Goal: Task Accomplishment & Management: Manage account settings

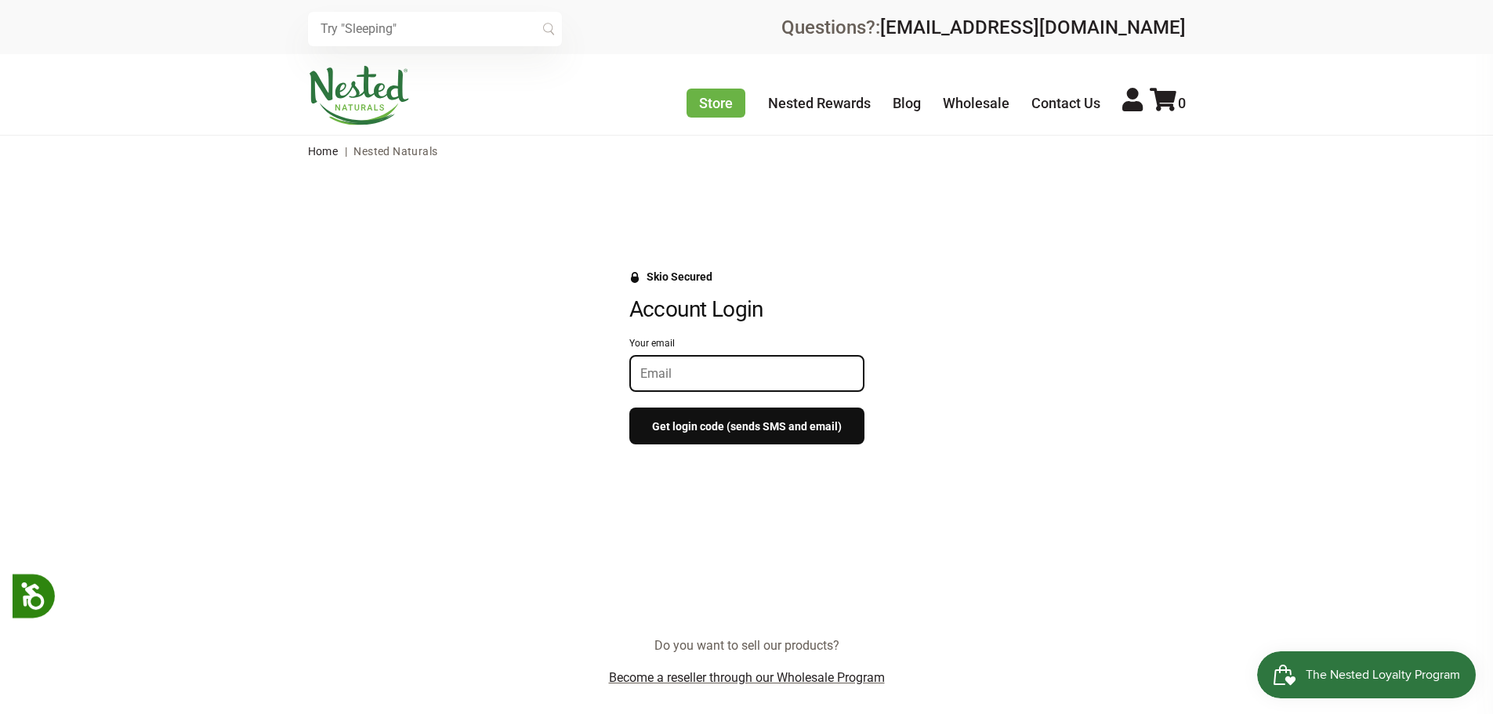
click at [693, 371] on input "Your email" at bounding box center [746, 373] width 213 height 15
click at [680, 371] on input "Your email" at bounding box center [746, 373] width 213 height 15
type input "info@coastalpharmacyandwellness.com"
click at [764, 426] on button "Get login code (sends SMS and email)" at bounding box center [746, 425] width 235 height 37
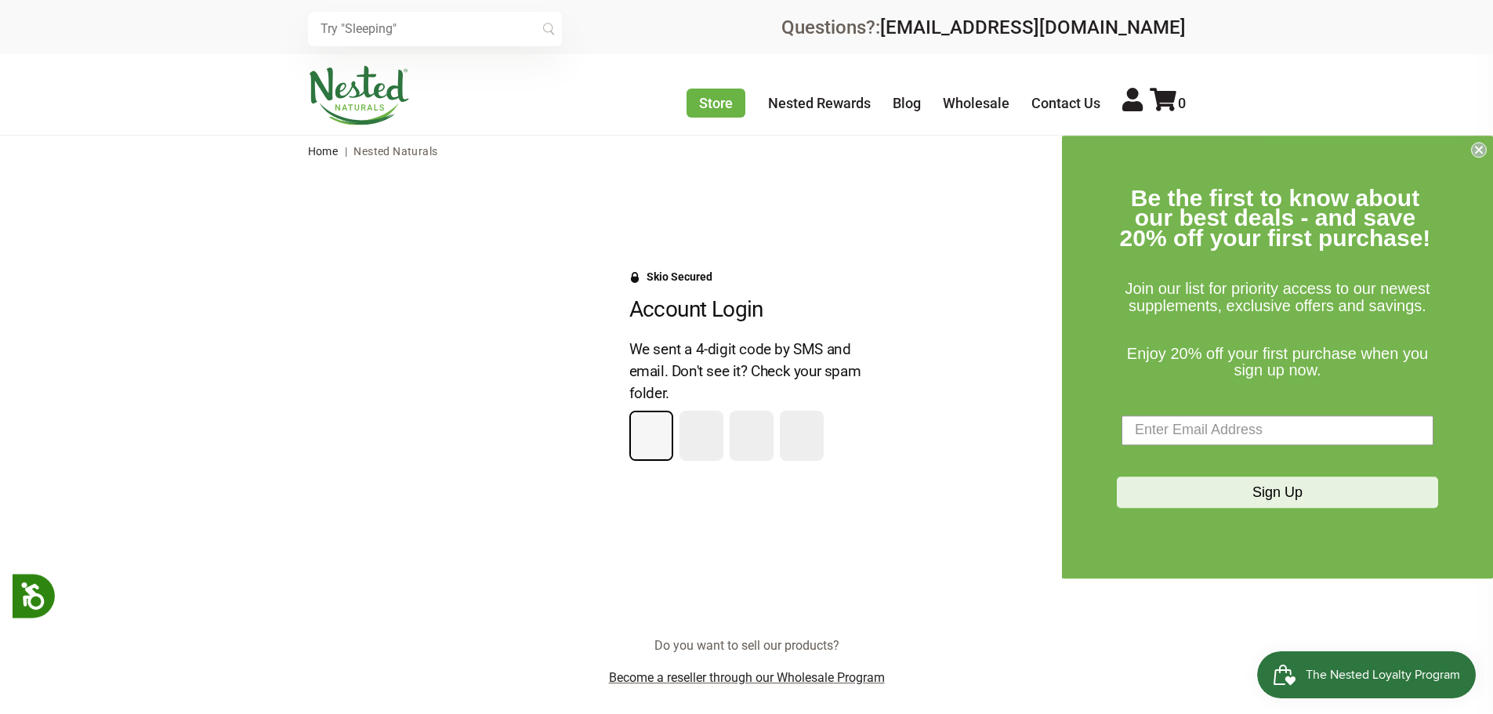
click at [1484, 142] on icon "Close dialog" at bounding box center [1479, 150] width 16 height 16
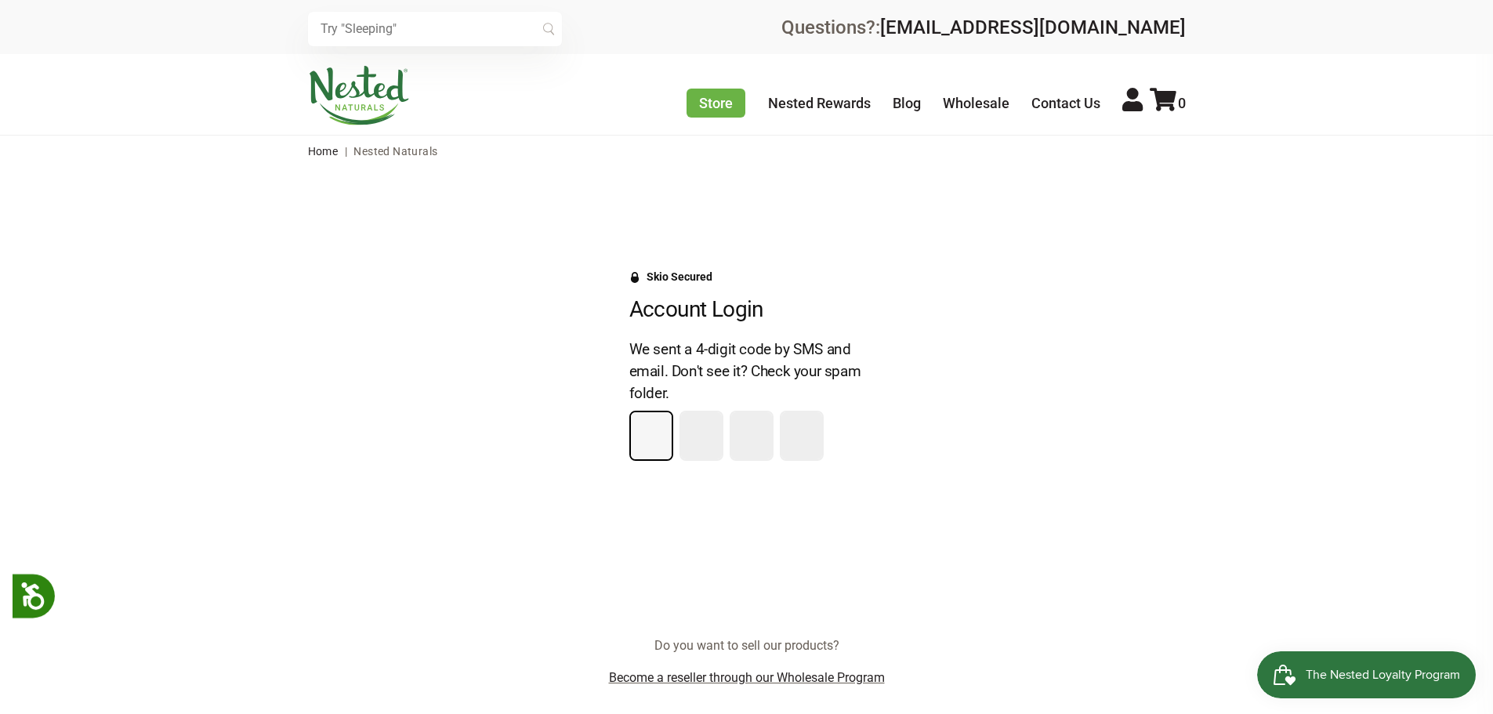
click at [645, 445] on input "Please enter your pin code" at bounding box center [651, 435] width 41 height 47
click at [651, 440] on input "Please enter your pin code" at bounding box center [651, 435] width 41 height 47
type input "5"
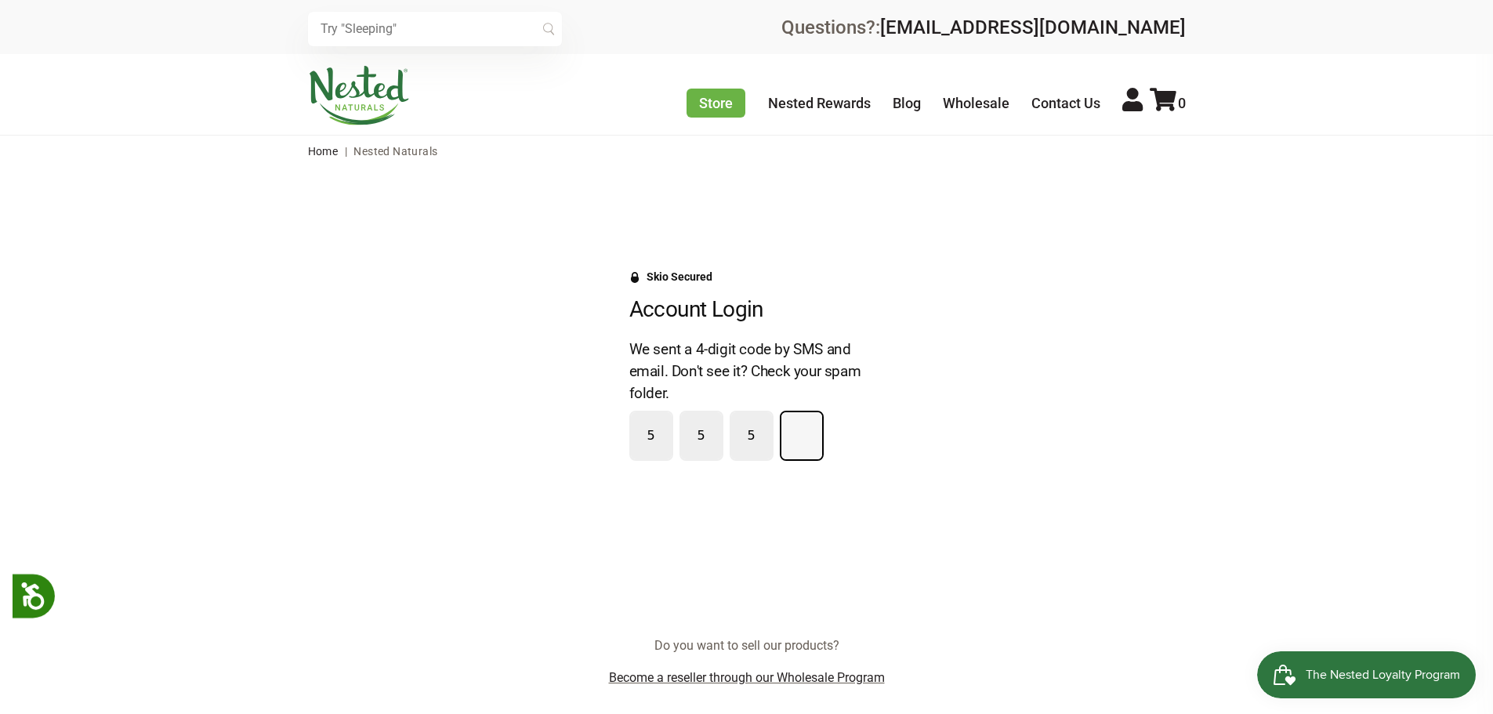
type input "5"
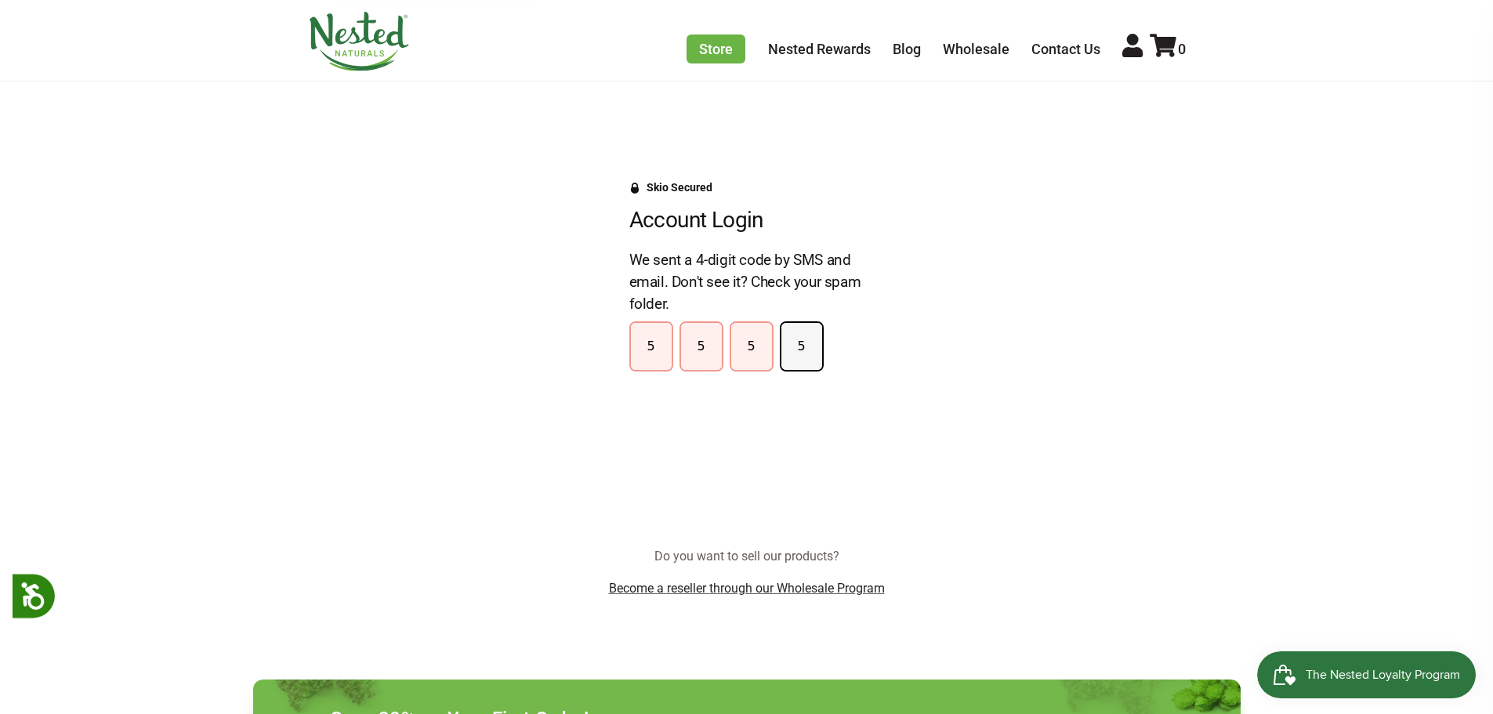
scroll to position [78, 0]
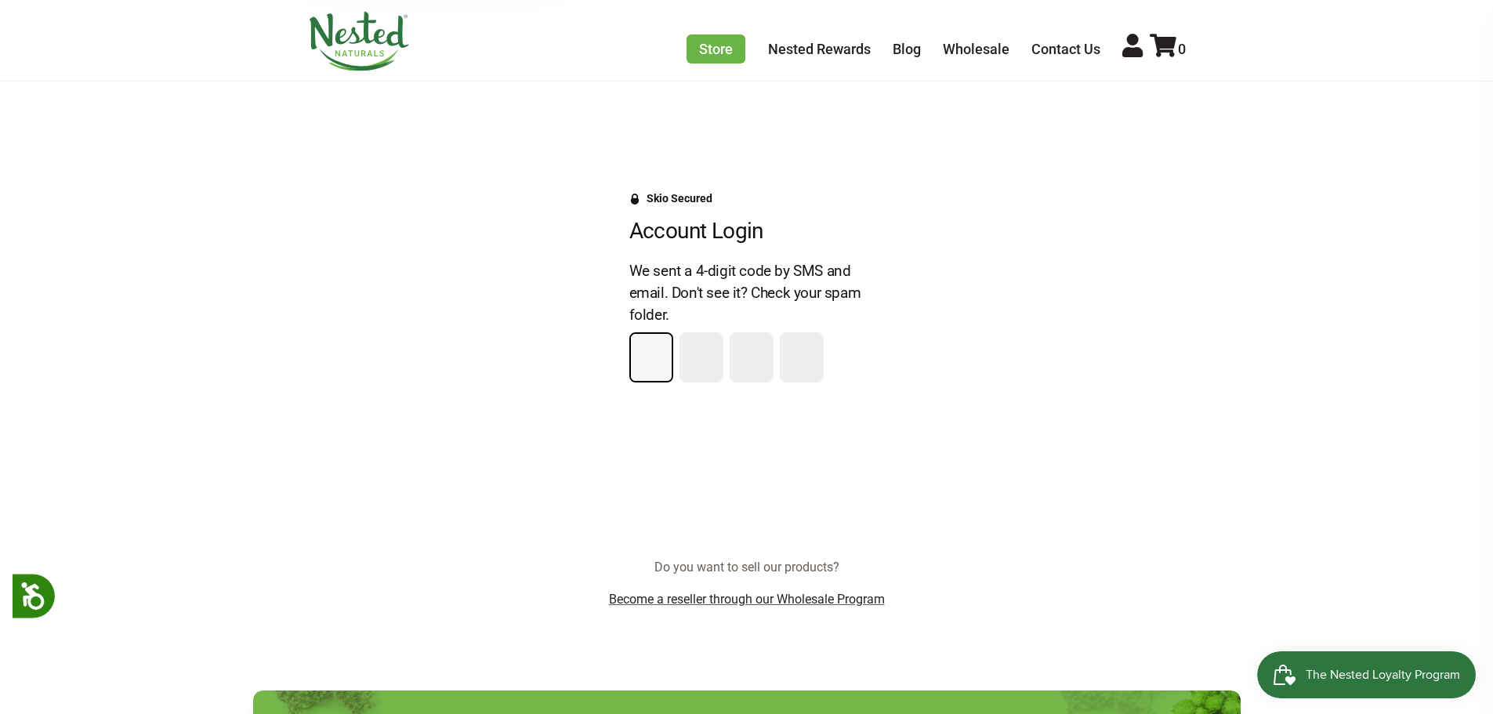
type input "9"
type input "7"
type input "0"
type input "1"
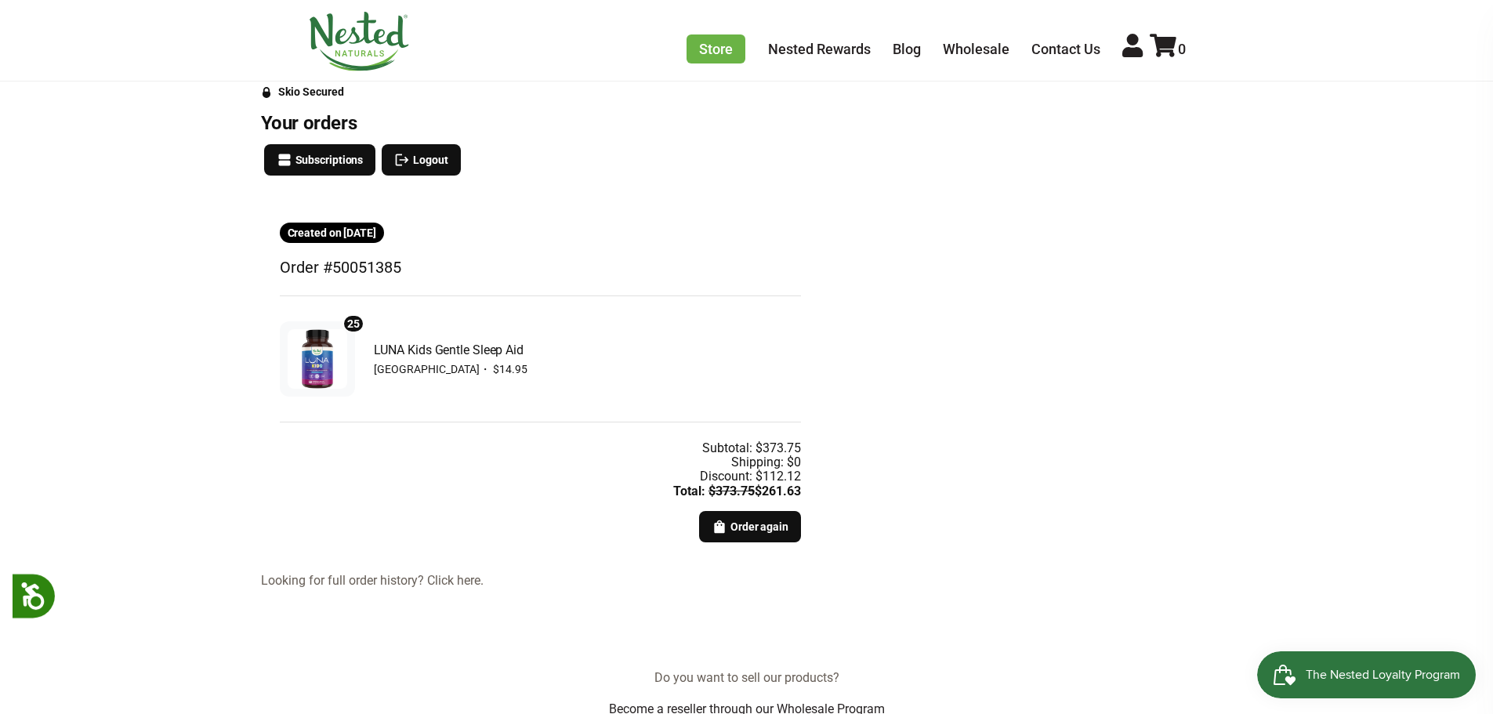
scroll to position [157, 0]
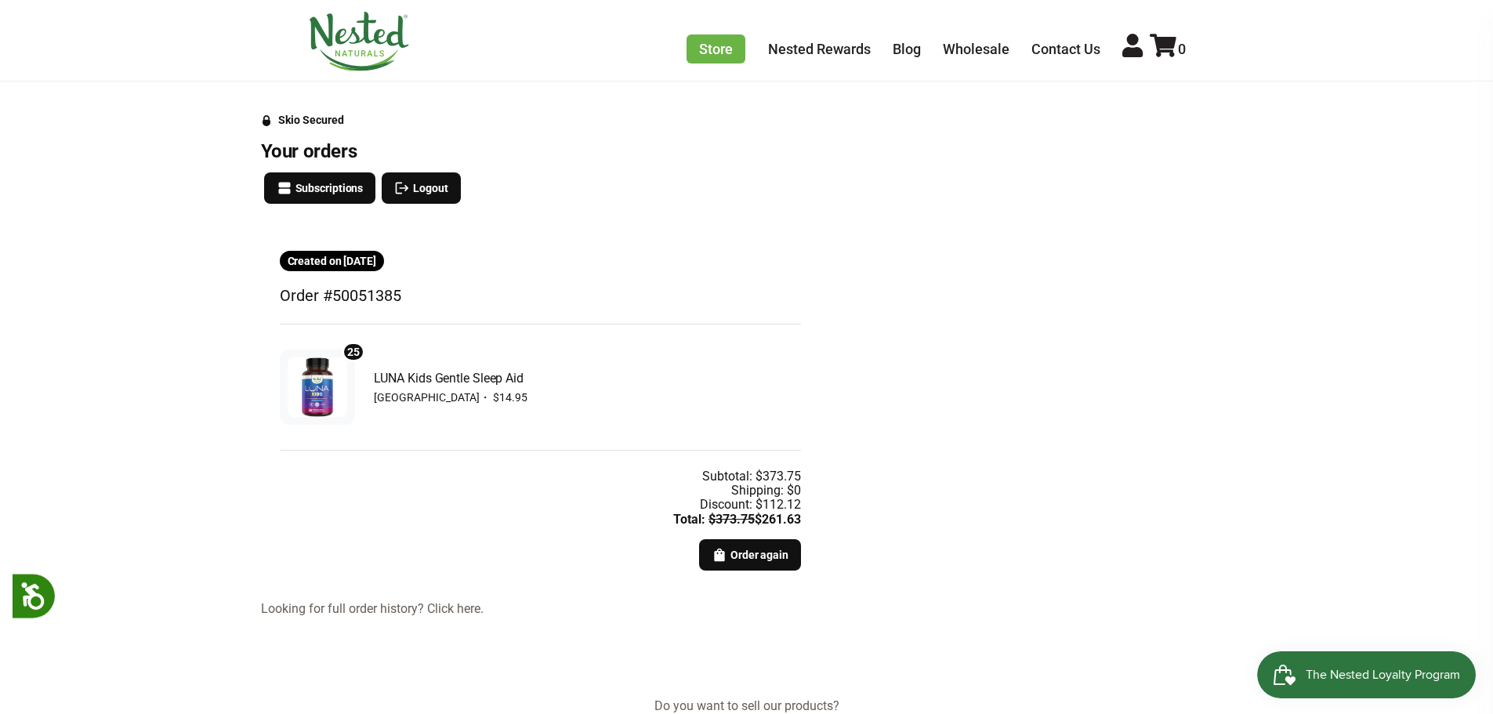
click at [468, 613] on link "Looking for full order history? Click here." at bounding box center [540, 609] width 559 height 14
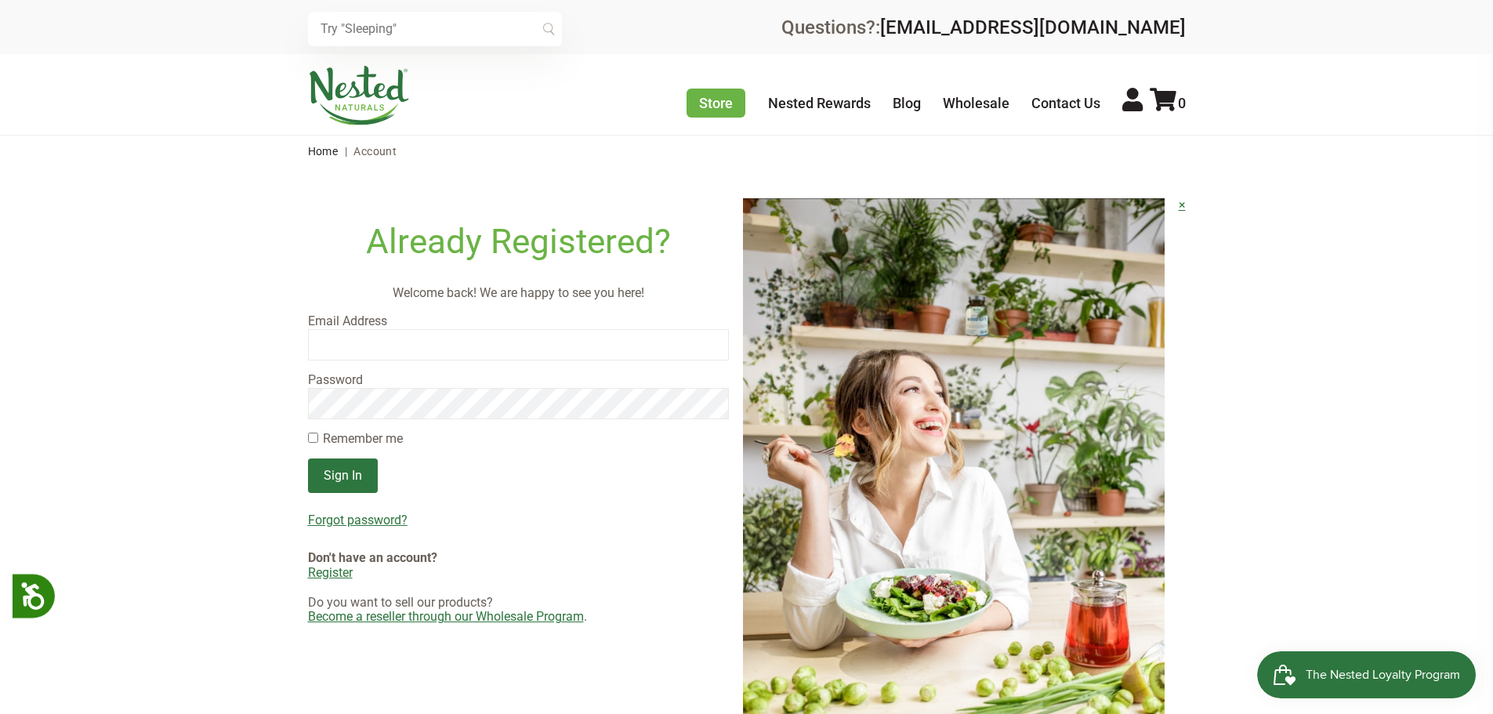
click at [413, 335] on input "email" at bounding box center [519, 344] width 422 height 31
drag, startPoint x: 151, startPoint y: 456, endPoint x: 168, endPoint y: 449, distance: 17.9
click at [151, 455] on main "Already Registered? Welcome back! We are happy to see you here! Email Address P…" at bounding box center [746, 474] width 1493 height 614
click at [436, 357] on input "email" at bounding box center [519, 344] width 422 height 31
click at [363, 346] on input "email" at bounding box center [519, 344] width 422 height 31
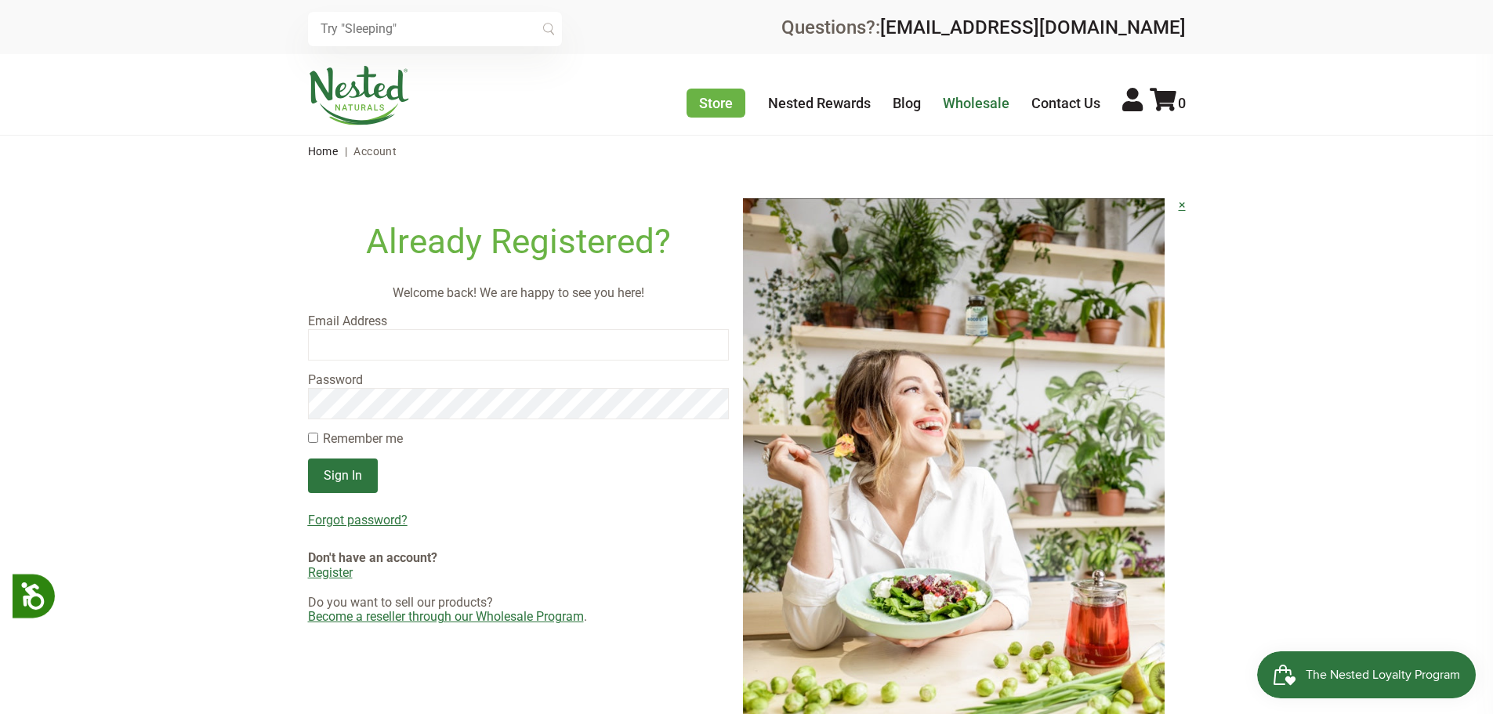
click at [984, 98] on link "Wholesale" at bounding box center [976, 103] width 67 height 16
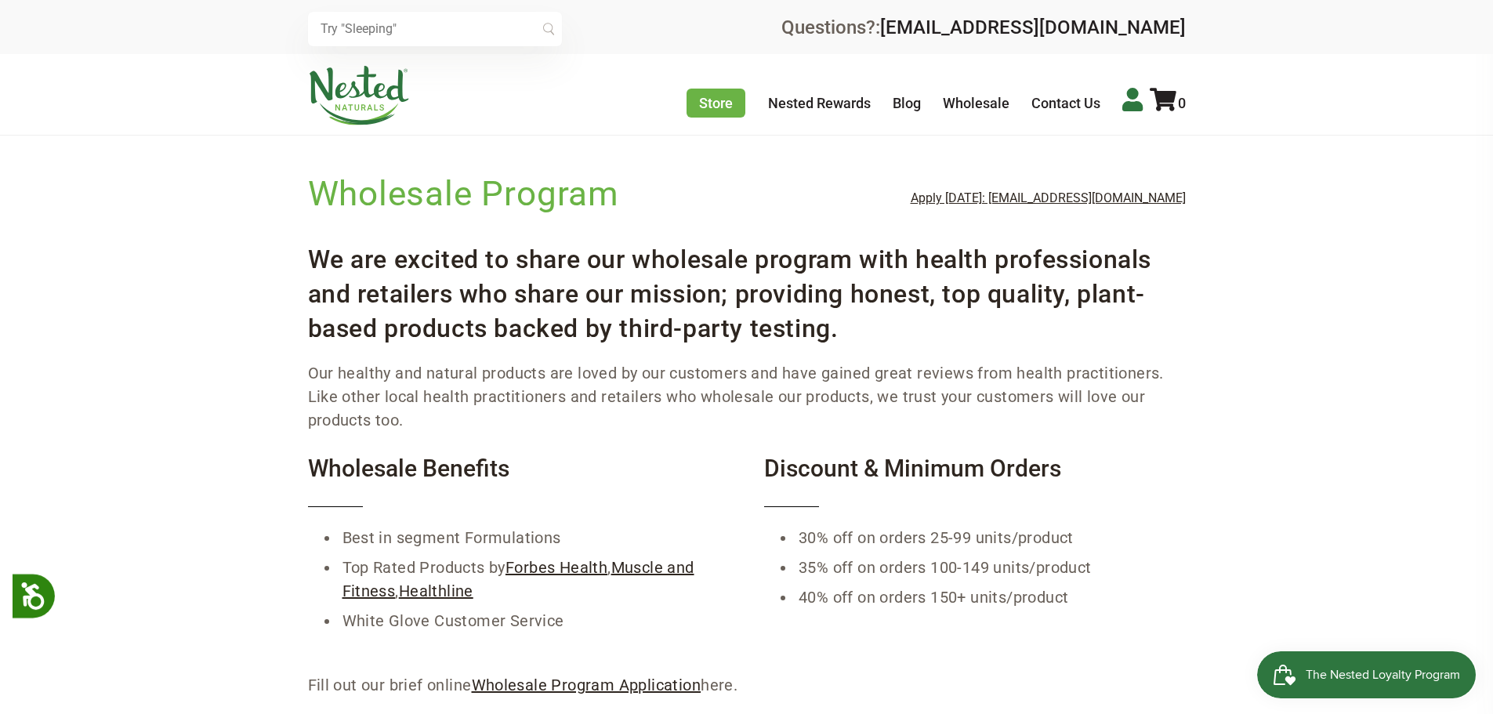
click at [1131, 99] on icon at bounding box center [1132, 100] width 20 height 24
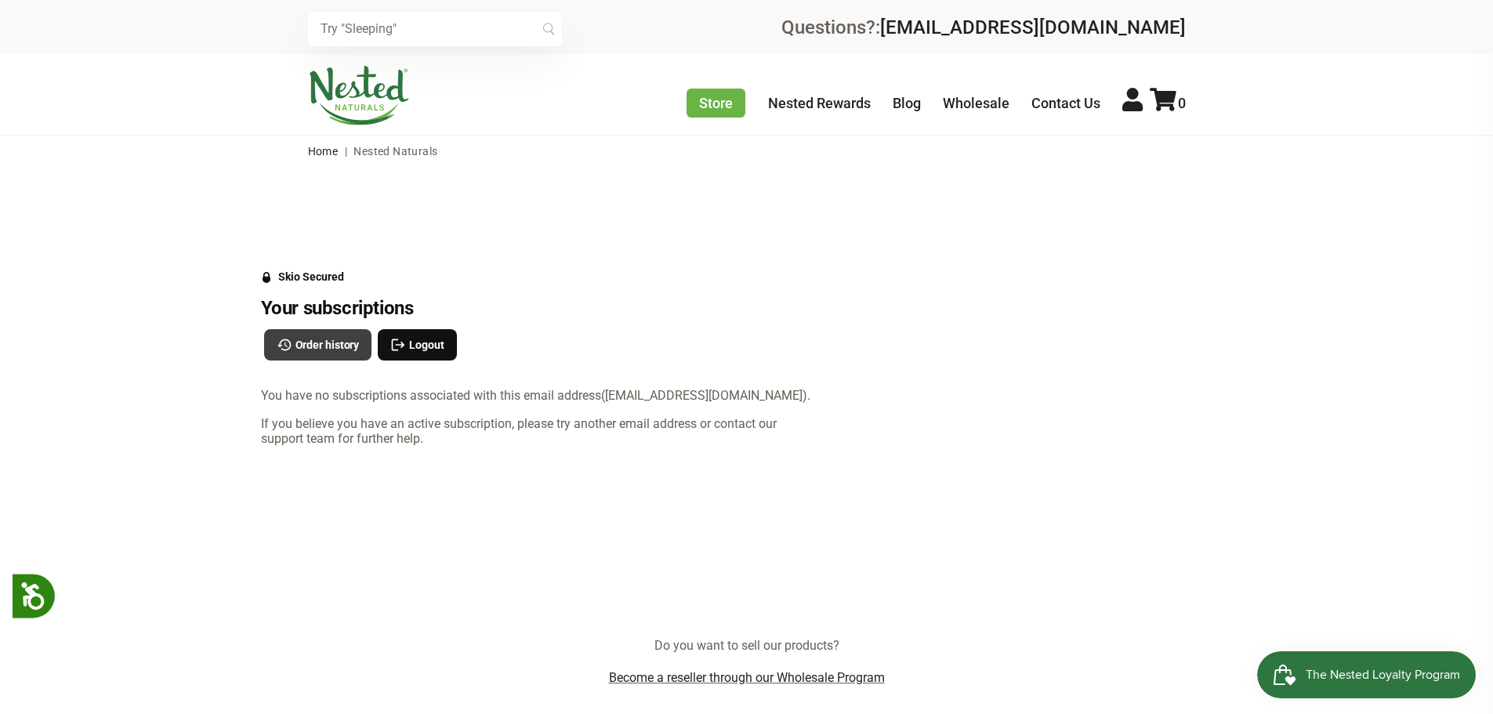
click at [335, 353] on button "Order history" at bounding box center [318, 344] width 108 height 31
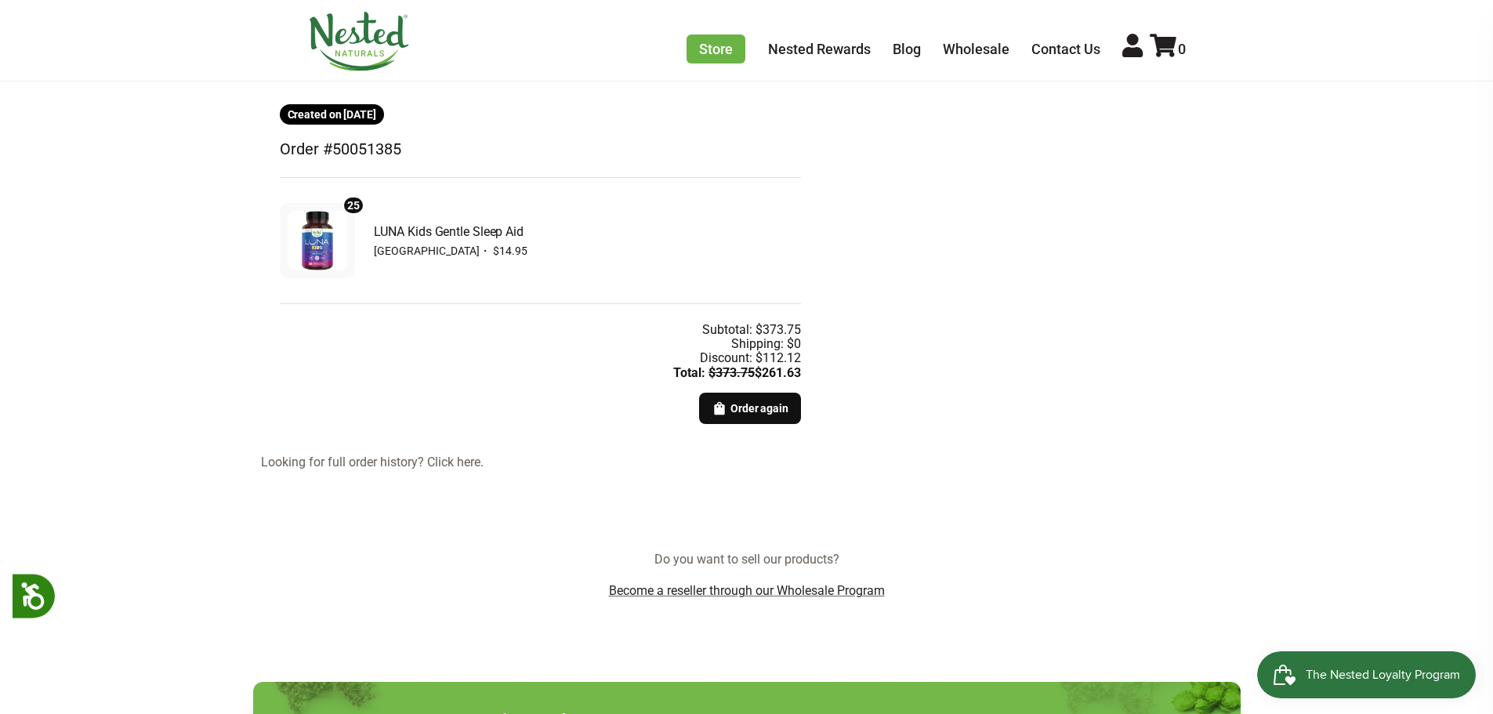
scroll to position [313, 0]
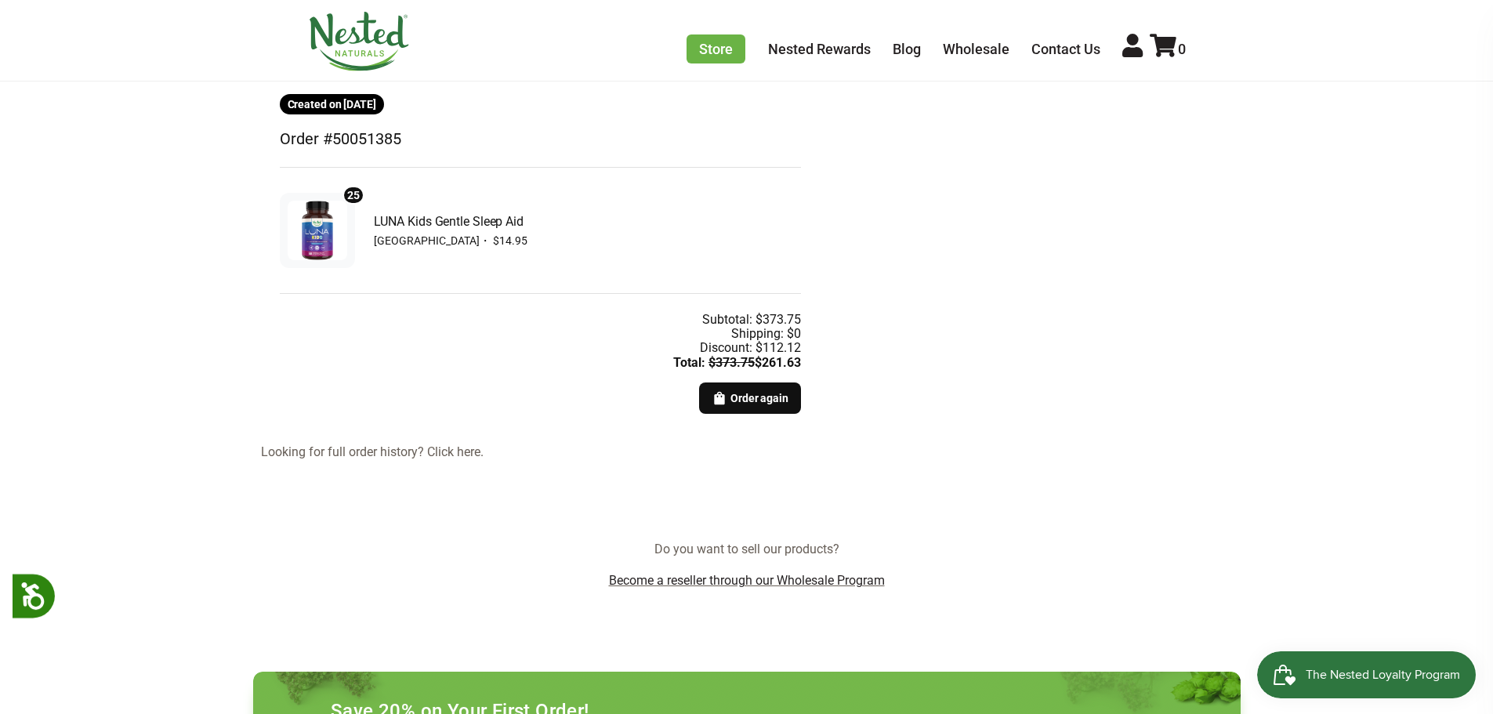
click at [468, 454] on link "Looking for full order history? Click here." at bounding box center [540, 452] width 559 height 14
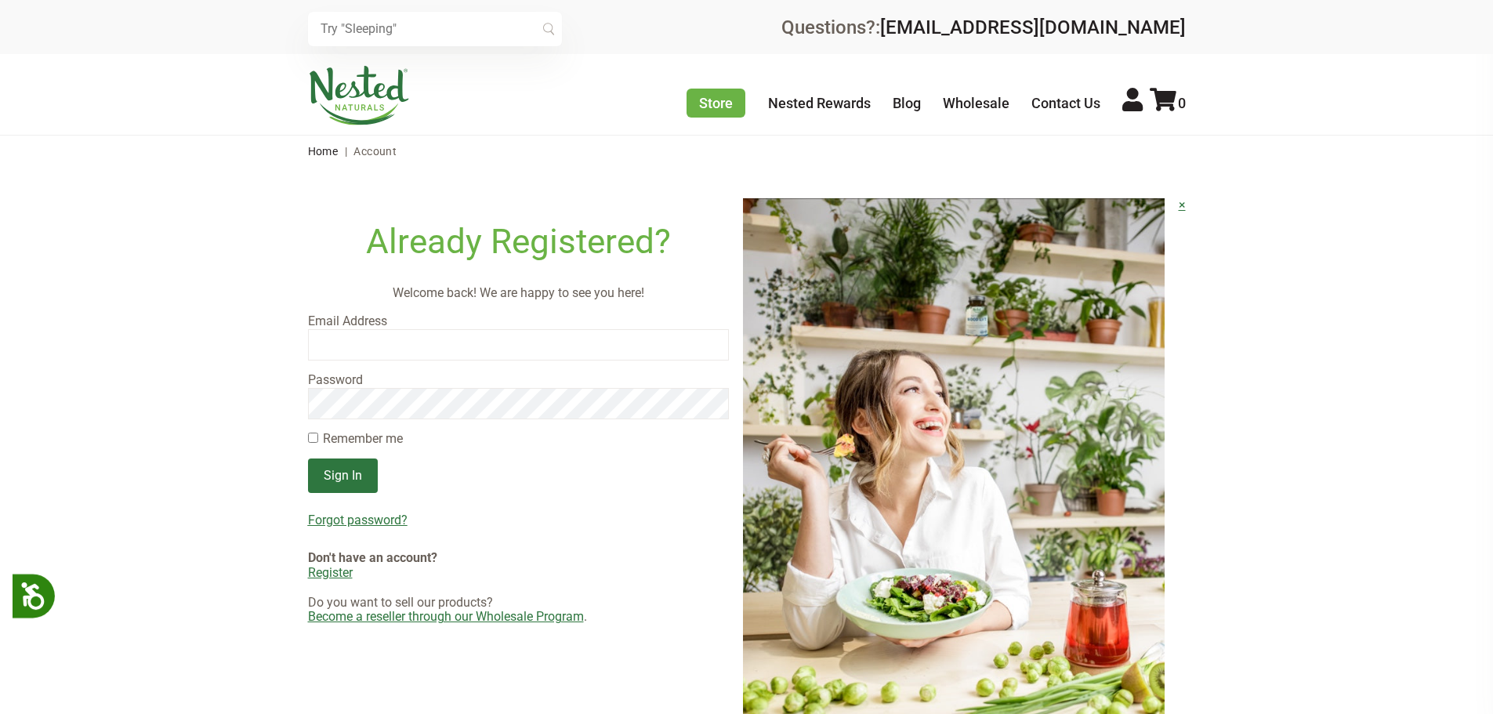
click at [455, 342] on input "email" at bounding box center [519, 344] width 422 height 31
click at [159, 392] on main "Already Registered? Welcome back! We are happy to see you here! Email Address P…" at bounding box center [746, 474] width 1493 height 614
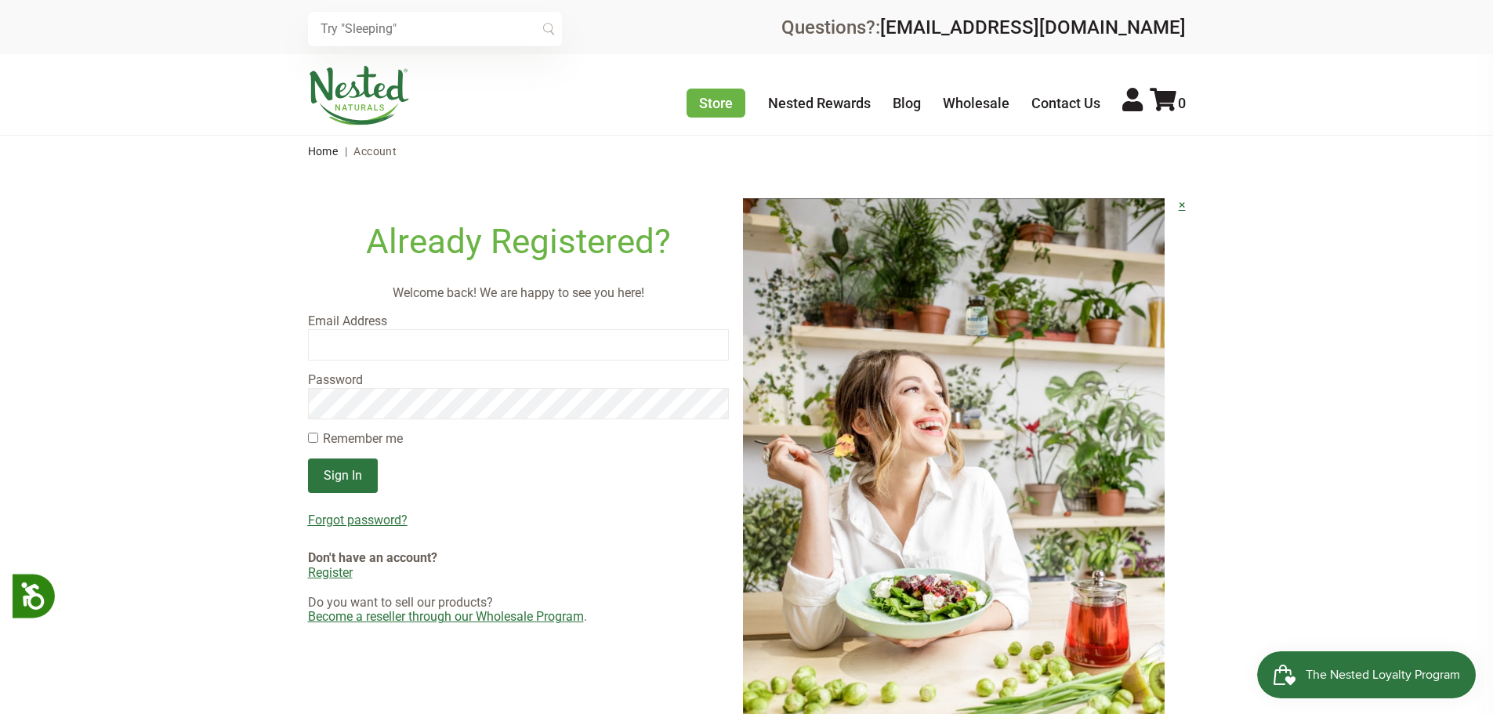
click at [451, 349] on input "email" at bounding box center [519, 344] width 422 height 31
click at [331, 346] on input "email" at bounding box center [519, 344] width 422 height 31
type input "[EMAIL_ADDRESS][DOMAIN_NAME]"
click at [318, 440] on div "Remember me Sign In" at bounding box center [519, 466] width 422 height 69
click at [305, 430] on main "Already Registered? Welcome back! We are happy to see you here! Email Address i…" at bounding box center [746, 474] width 1493 height 614
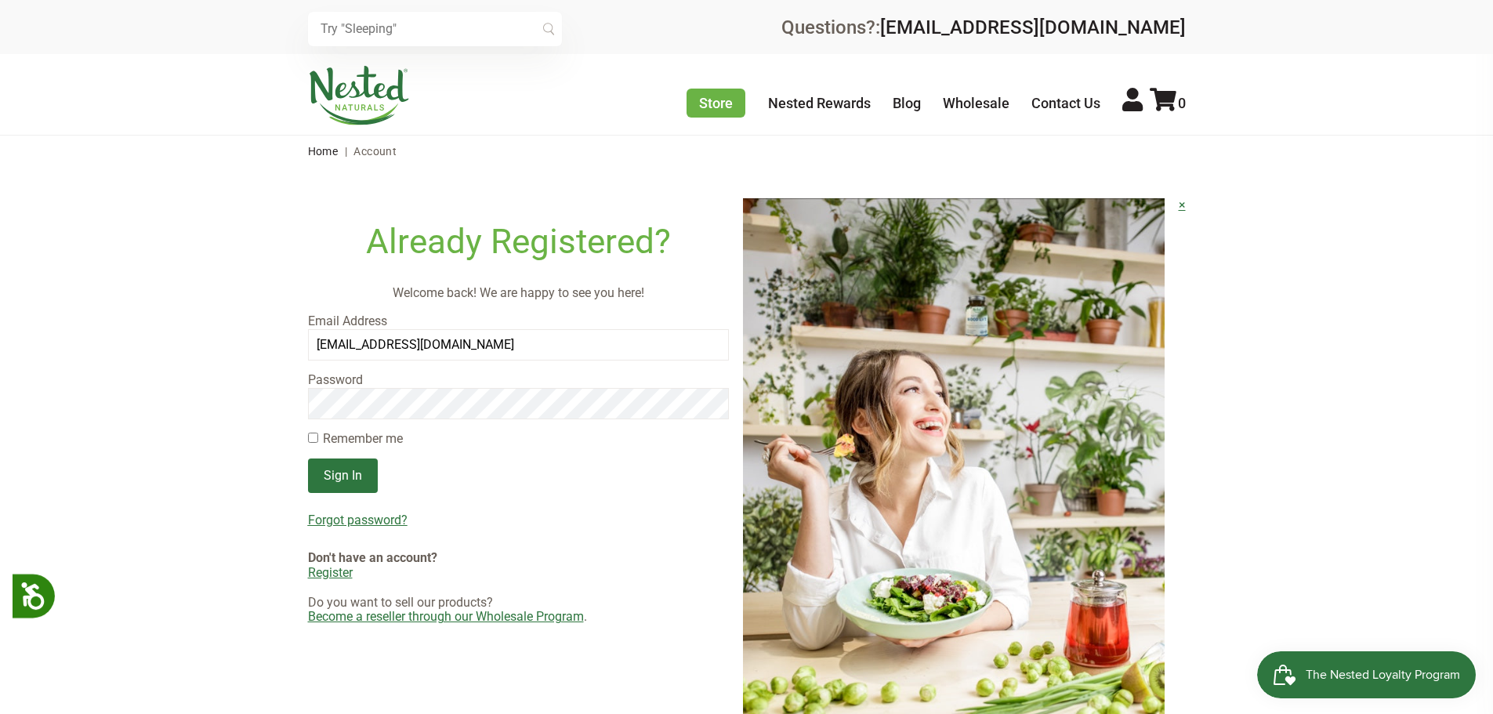
click at [329, 434] on label "Remember me" at bounding box center [363, 439] width 80 height 14
drag, startPoint x: 312, startPoint y: 440, endPoint x: 321, endPoint y: 439, distance: 9.5
click at [313, 440] on input "checkbox" at bounding box center [313, 438] width 10 height 10
checkbox input "true"
click at [331, 466] on input "Sign In" at bounding box center [343, 475] width 70 height 34
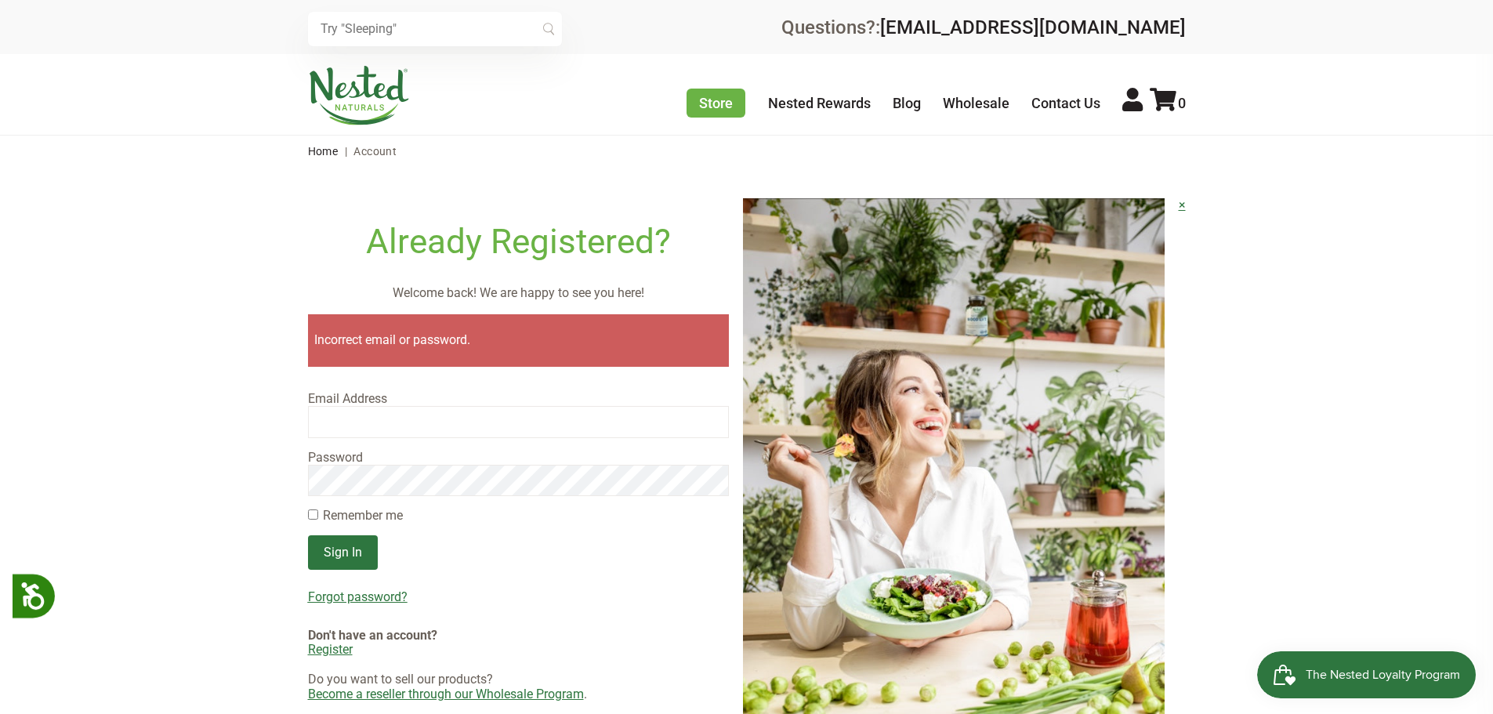
click at [373, 428] on input "email" at bounding box center [519, 421] width 422 height 31
click at [433, 411] on input "email" at bounding box center [519, 421] width 422 height 31
type input "info@coastalpharmacyandwellness.com"
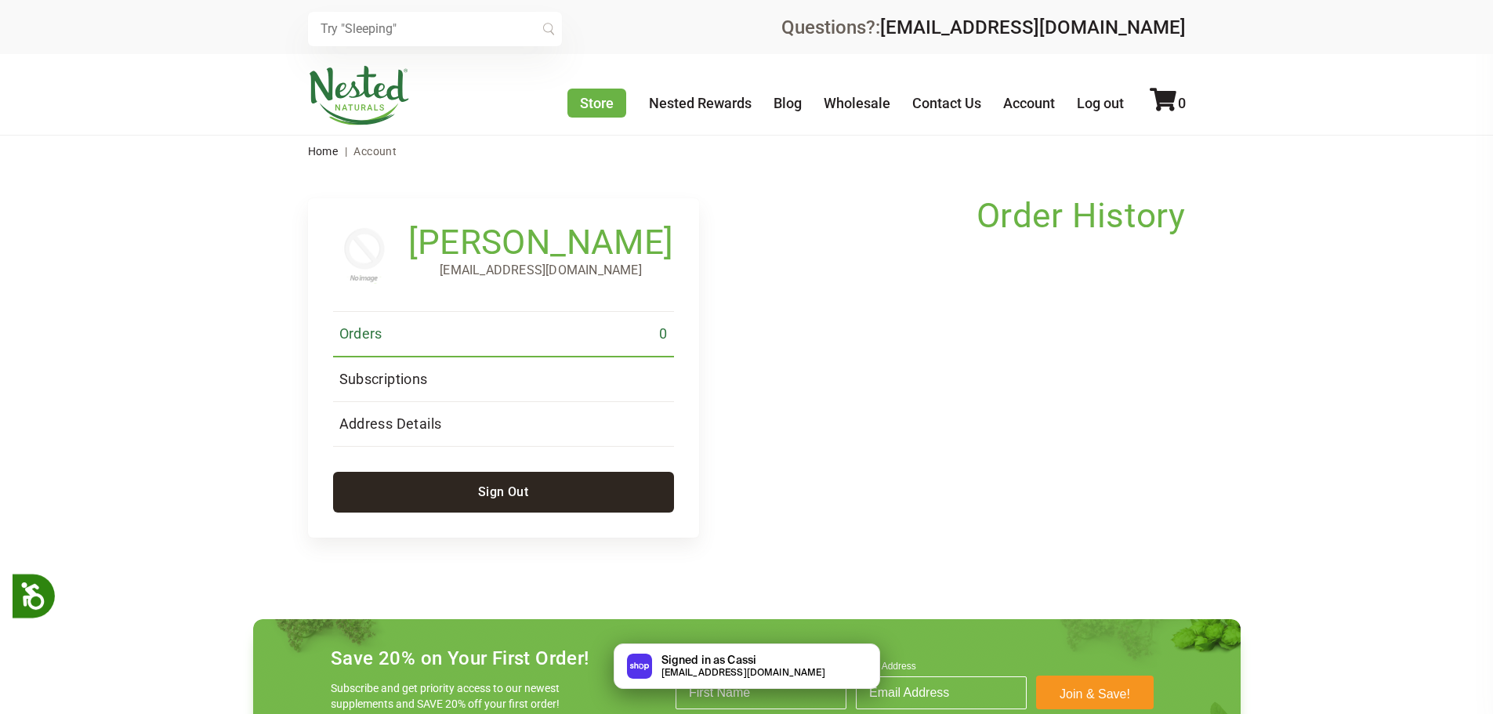
click at [437, 248] on h1 "[PERSON_NAME]" at bounding box center [541, 245] width 266 height 31
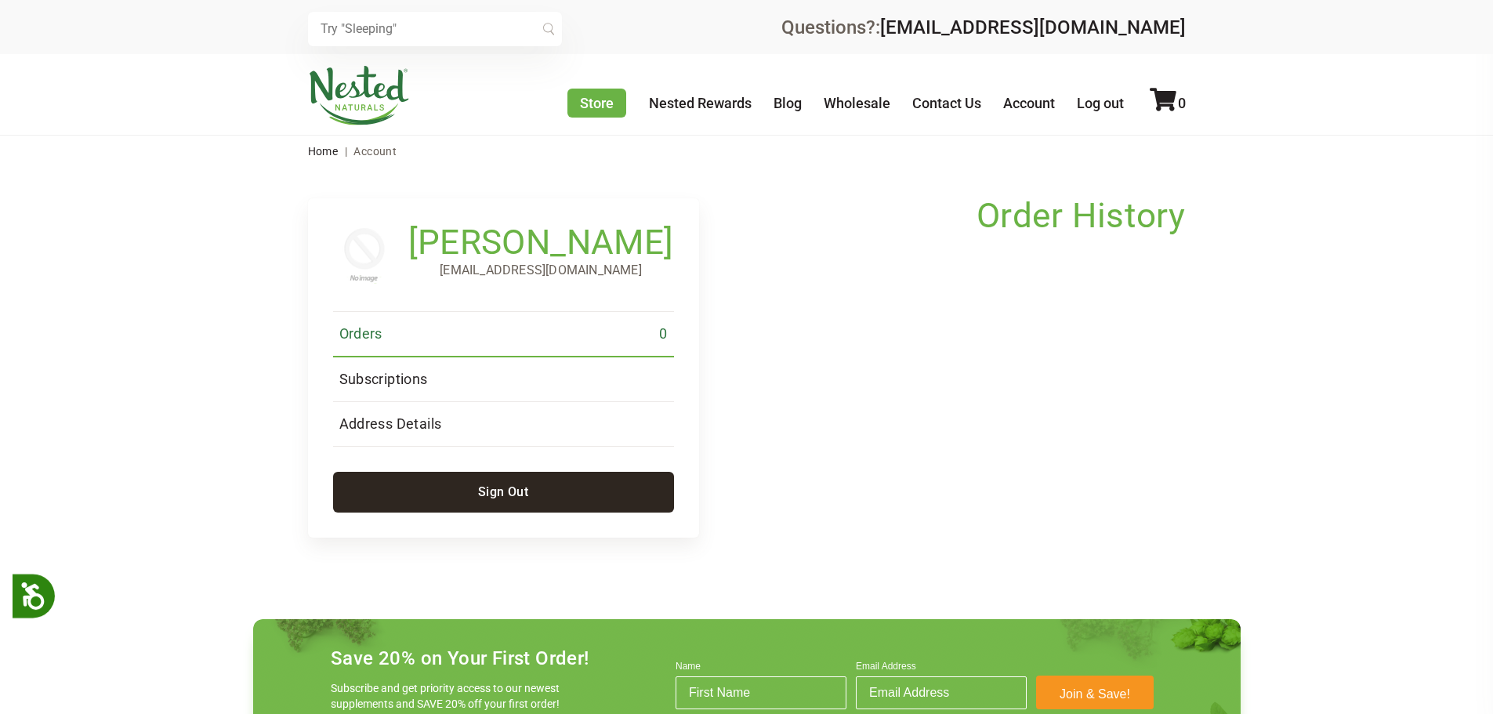
click at [1104, 223] on h1 "Order History" at bounding box center [1080, 215] width 209 height 34
click at [568, 270] on p "[EMAIL_ADDRESS][DOMAIN_NAME]" at bounding box center [541, 270] width 266 height 19
drag, startPoint x: 928, startPoint y: 340, endPoint x: 918, endPoint y: 360, distance: 22.1
click at [928, 341] on div "[PERSON_NAME] [EMAIL_ADDRESS][DOMAIN_NAME] Orders 0 Subscriptions Address Detai…" at bounding box center [747, 367] width 878 height 339
click at [918, 360] on div "[PERSON_NAME] [EMAIL_ADDRESS][DOMAIN_NAME] Orders 0 Subscriptions Address Detai…" at bounding box center [747, 367] width 878 height 339
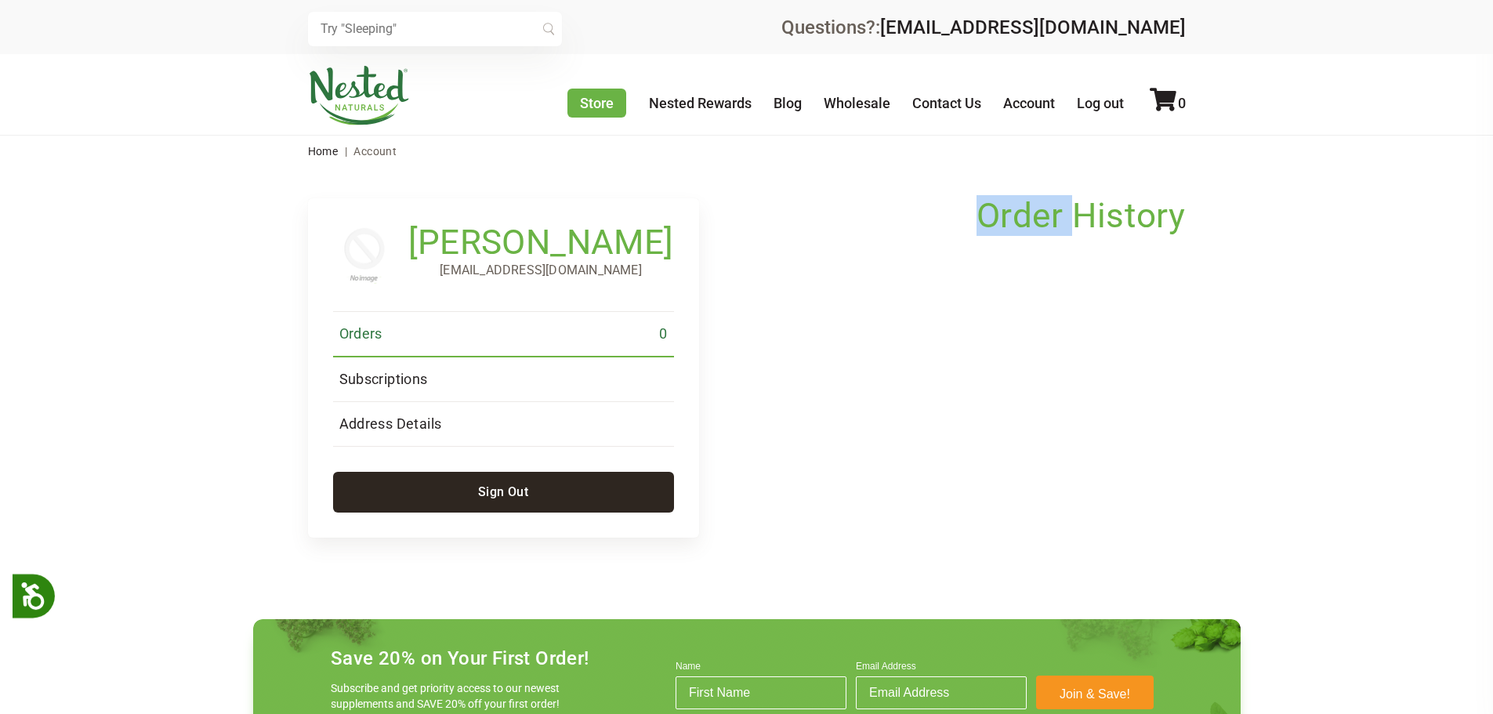
drag, startPoint x: 918, startPoint y: 360, endPoint x: 864, endPoint y: 355, distance: 54.3
click at [907, 360] on div "[PERSON_NAME] [EMAIL_ADDRESS][DOMAIN_NAME] Orders 0 Subscriptions Address Detai…" at bounding box center [747, 367] width 878 height 339
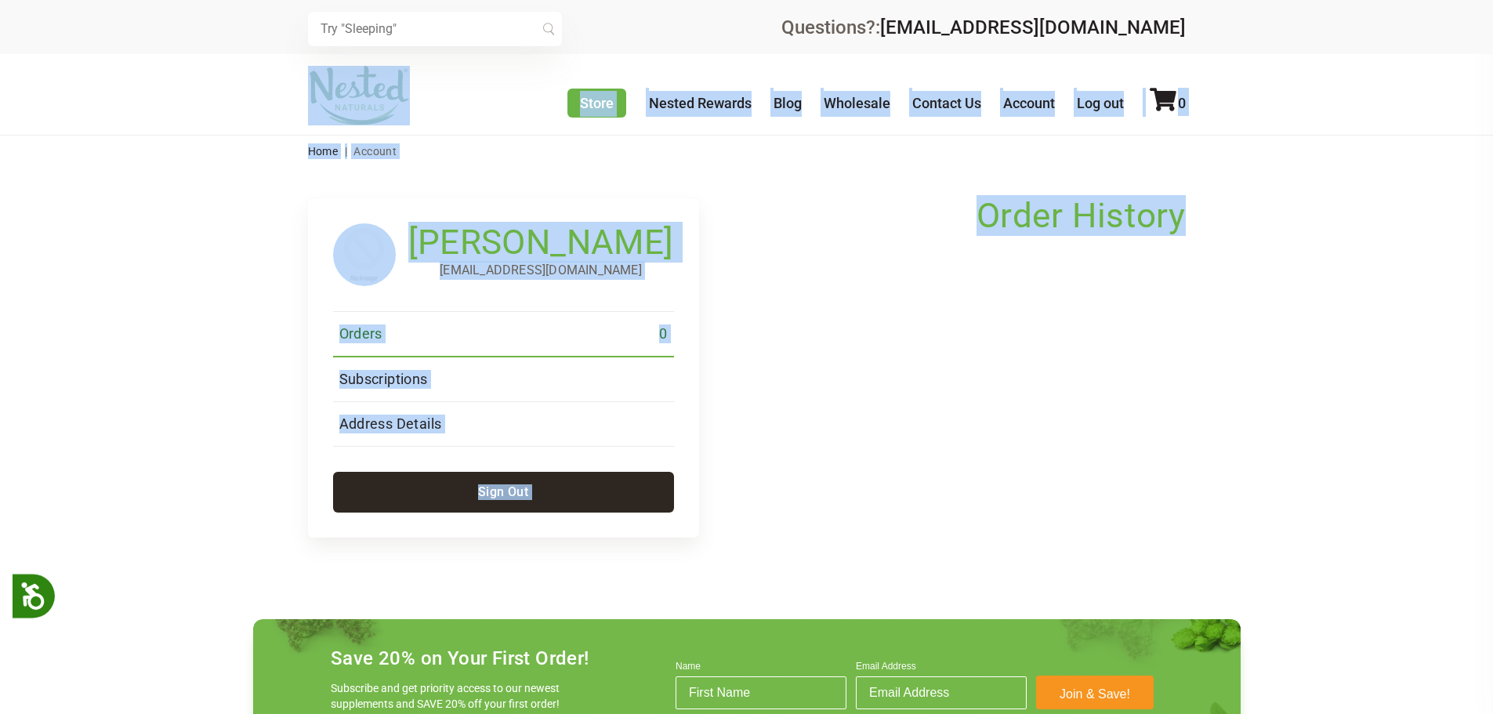
drag, startPoint x: 1088, startPoint y: 42, endPoint x: 1293, endPoint y: 195, distance: 255.8
click at [1293, 195] on div "× Recommended Products Previous 150 4.9 [PERSON_NAME] Gentle Sleep Supplement $…" at bounding box center [746, 560] width 1493 height 1120
click at [1312, 201] on main "Cassi Q Brooks cbrooks@coastalpharmacyandwellness.com Orders 0 Subscriptions Ad…" at bounding box center [746, 352] width 1493 height 371
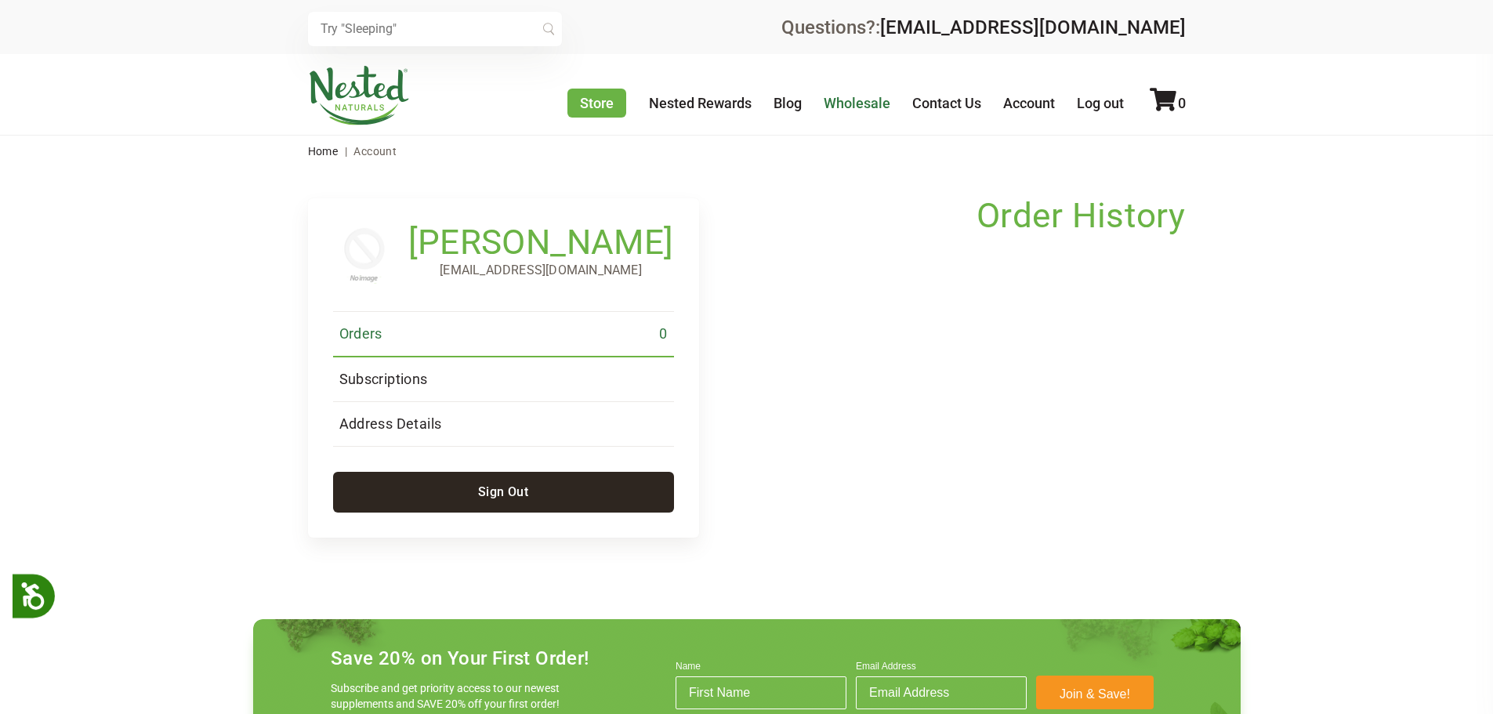
click at [880, 103] on link "Wholesale" at bounding box center [857, 103] width 67 height 16
